Goal: Task Accomplishment & Management: Use online tool/utility

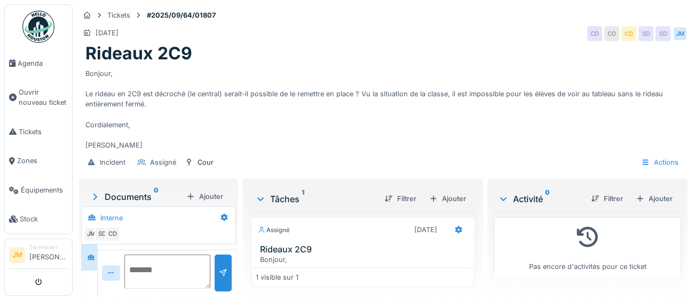
scroll to position [16, 0]
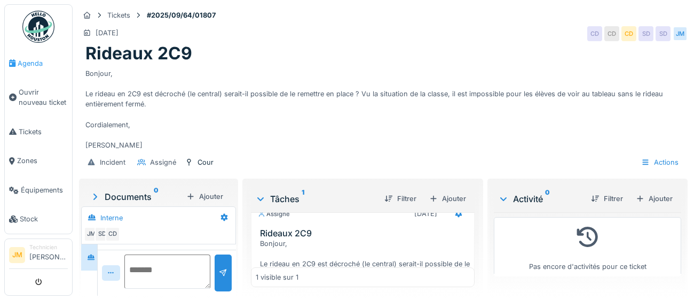
click at [30, 63] on span "Agenda" at bounding box center [43, 63] width 50 height 10
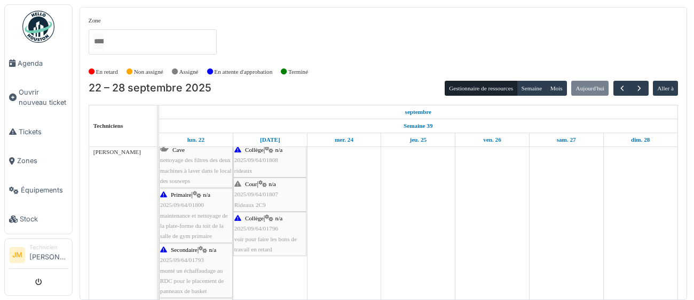
scroll to position [239, 0]
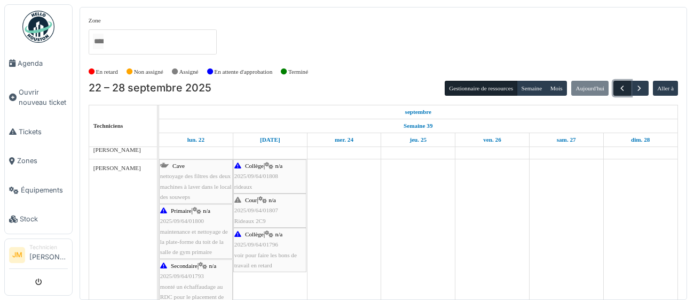
click at [619, 86] on span "button" at bounding box center [622, 88] width 9 height 9
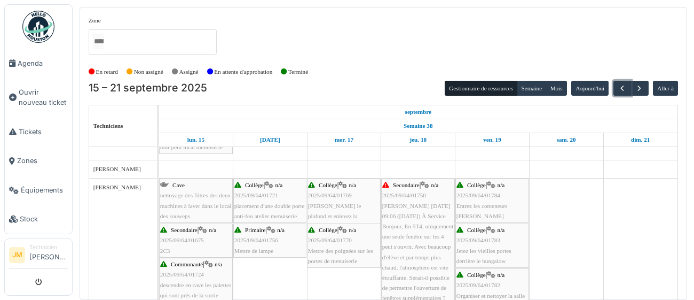
click at [409, 244] on span "Simon Vandepopeliere mar. 9 sept. 09:06 (il y a 7 jours) À Service Bonjour, En …" at bounding box center [417, 256] width 71 height 109
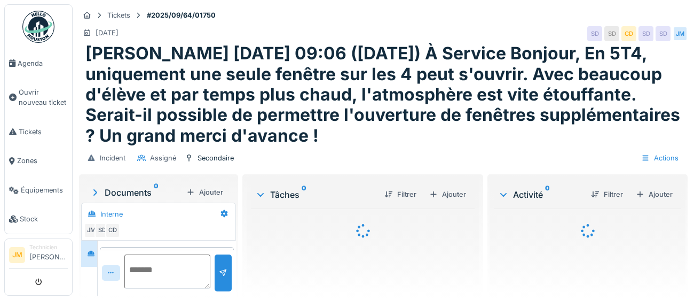
scroll to position [32, 0]
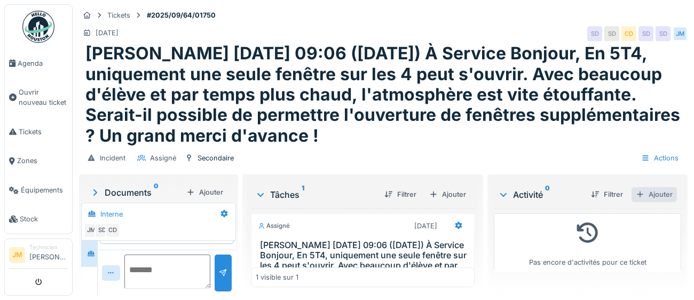
click at [662, 194] on div "Ajouter" at bounding box center [654, 194] width 45 height 14
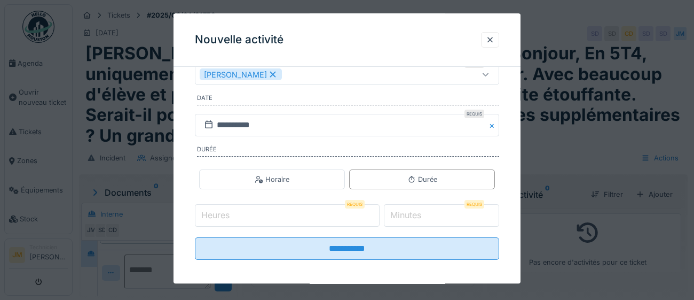
scroll to position [172, 0]
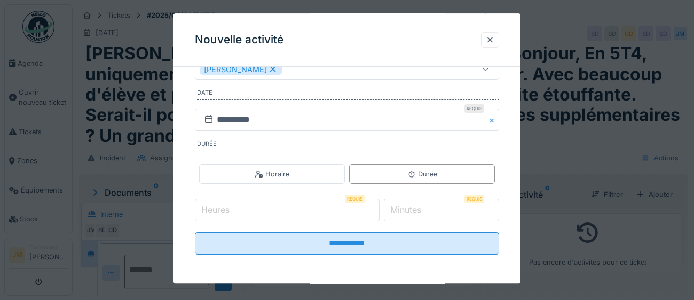
click at [294, 211] on input "Heures" at bounding box center [287, 210] width 185 height 22
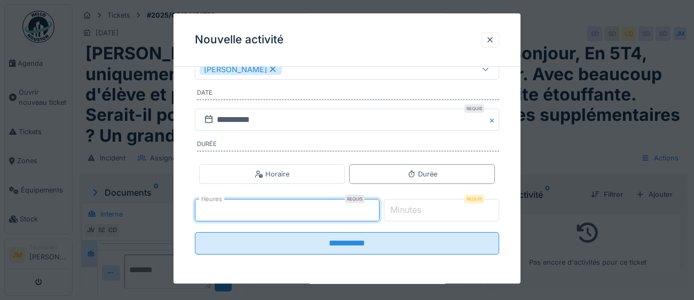
type input "*"
click at [412, 208] on label "Minutes" at bounding box center [405, 209] width 35 height 13
click at [412, 208] on input "*" at bounding box center [442, 210] width 116 height 22
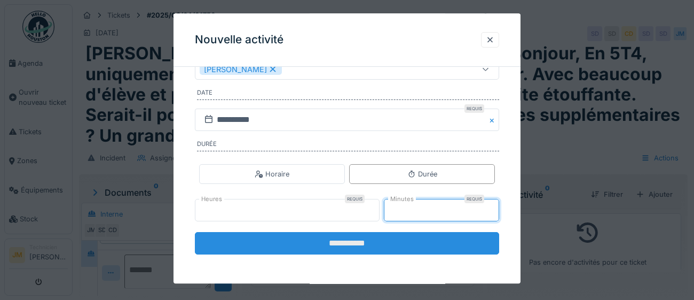
type input "**"
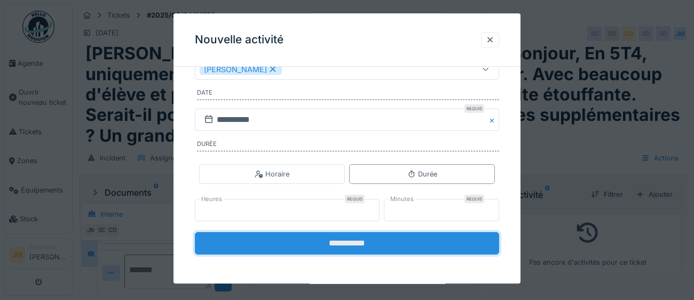
click at [356, 243] on input "**********" at bounding box center [347, 243] width 304 height 22
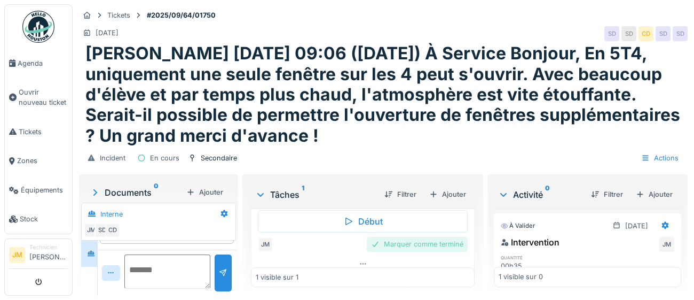
scroll to position [115, 0]
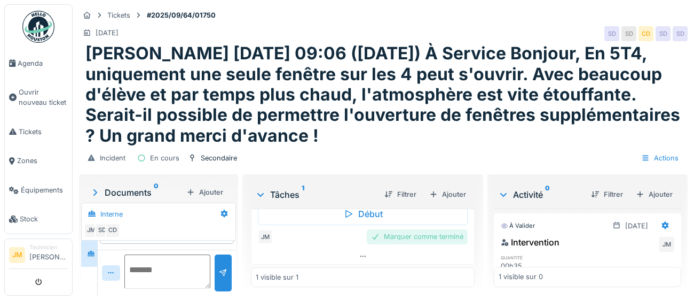
click at [416, 237] on div "Marquer comme terminé" at bounding box center [417, 236] width 101 height 14
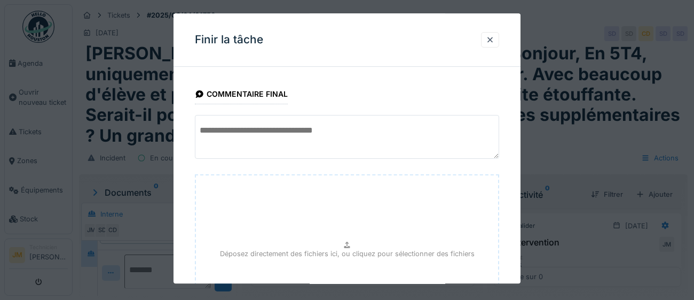
scroll to position [121, 0]
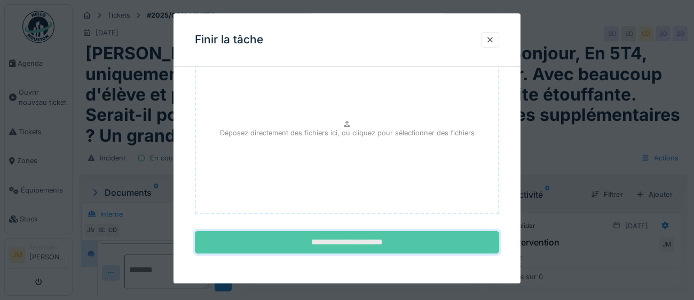
click at [388, 247] on input "**********" at bounding box center [347, 242] width 304 height 22
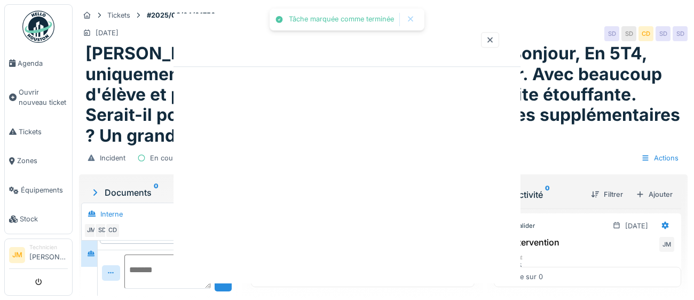
scroll to position [0, 0]
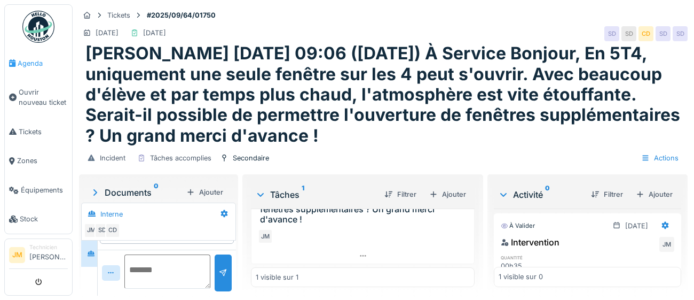
click at [31, 65] on span "Agenda" at bounding box center [43, 63] width 50 height 10
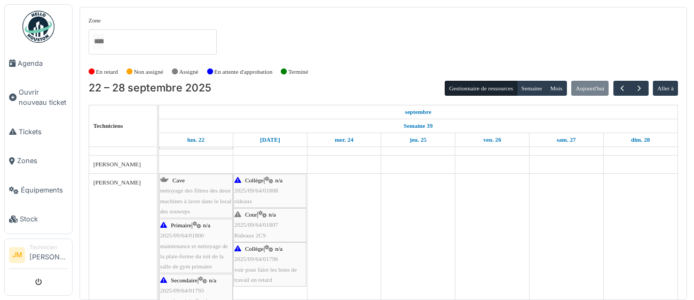
scroll to position [301, 0]
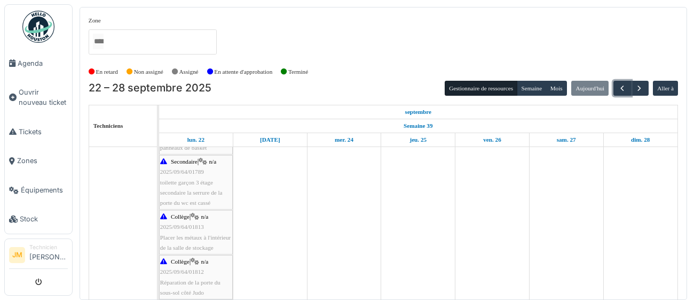
drag, startPoint x: 622, startPoint y: 89, endPoint x: 597, endPoint y: 102, distance: 28.2
click at [622, 90] on span "button" at bounding box center [622, 88] width 9 height 9
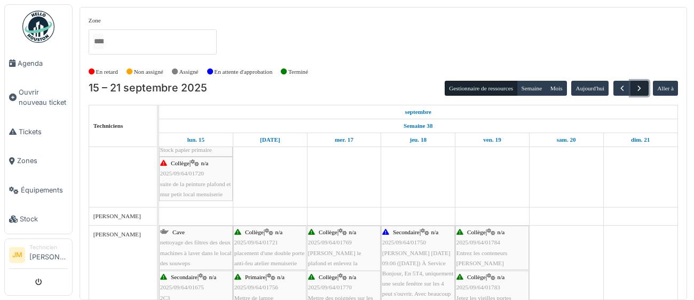
click at [641, 90] on span "button" at bounding box center [639, 88] width 9 height 9
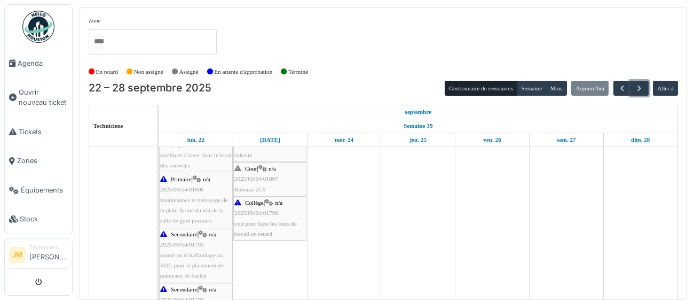
click at [266, 189] on div "Cour | n/a 2025/09/64/01807 Rideaux 2C9" at bounding box center [269, 178] width 71 height 31
click at [23, 67] on span "Agenda" at bounding box center [43, 63] width 50 height 10
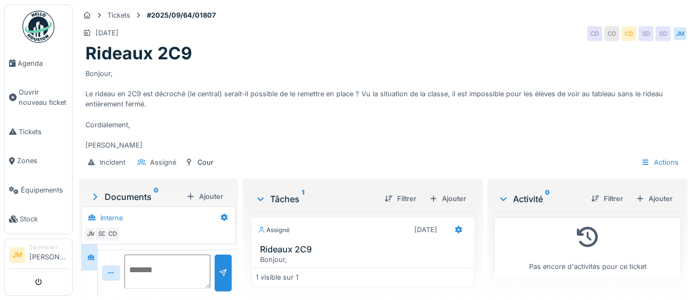
scroll to position [36, 0]
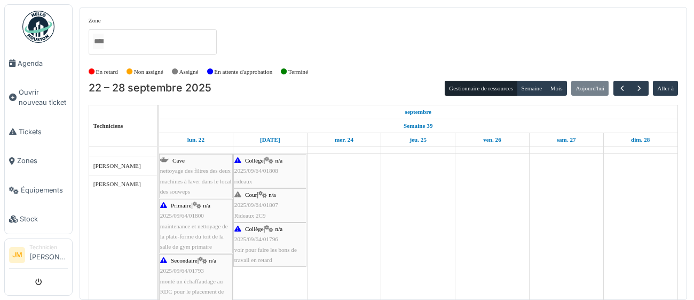
scroll to position [228, 0]
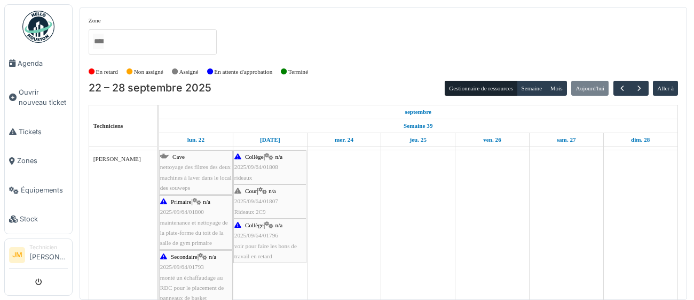
click at [275, 208] on div "Cour | n/a 2025/09/64/01807 Rideaux 2C9" at bounding box center [269, 201] width 71 height 31
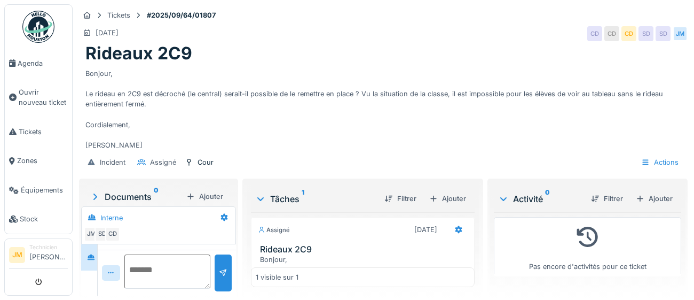
scroll to position [36, 0]
